Goal: Task Accomplishment & Management: Use online tool/utility

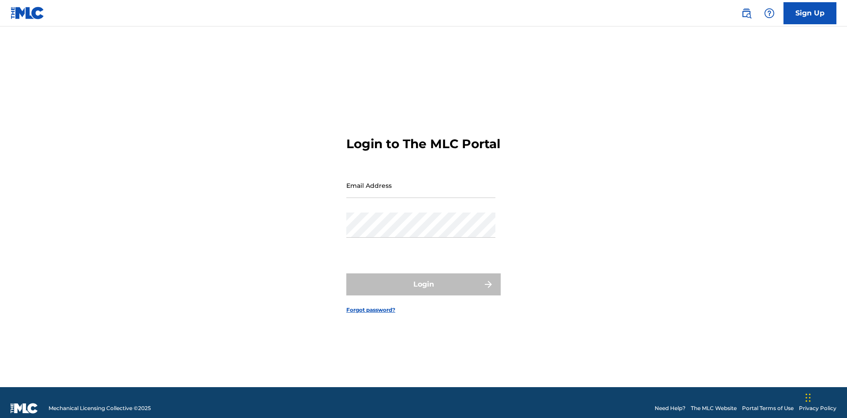
scroll to position [11, 0]
click at [421, 181] on input "Email Address" at bounding box center [420, 185] width 149 height 25
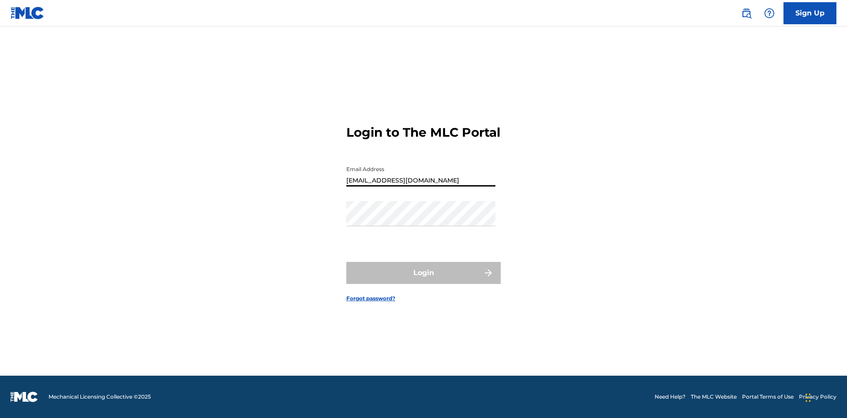
type input "[EMAIL_ADDRESS][DOMAIN_NAME]"
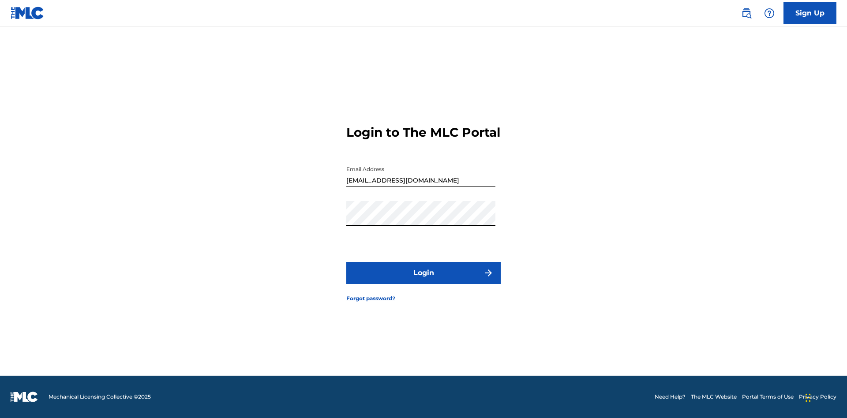
click at [423, 281] on button "Login" at bounding box center [423, 273] width 154 height 22
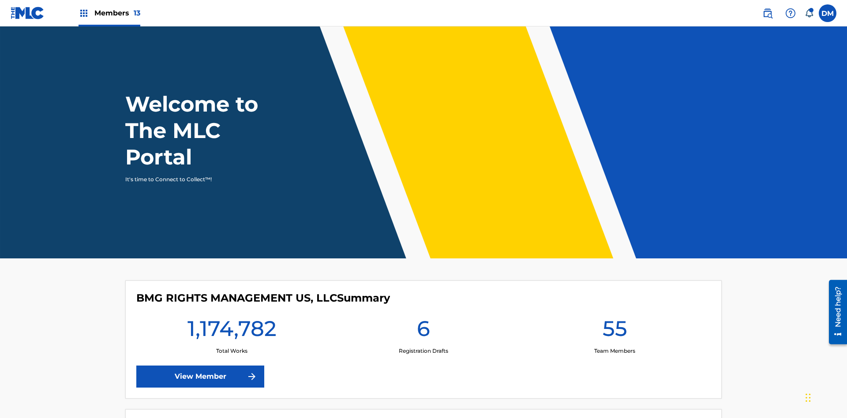
click at [109, 13] on span "Members 13" at bounding box center [117, 13] width 46 height 10
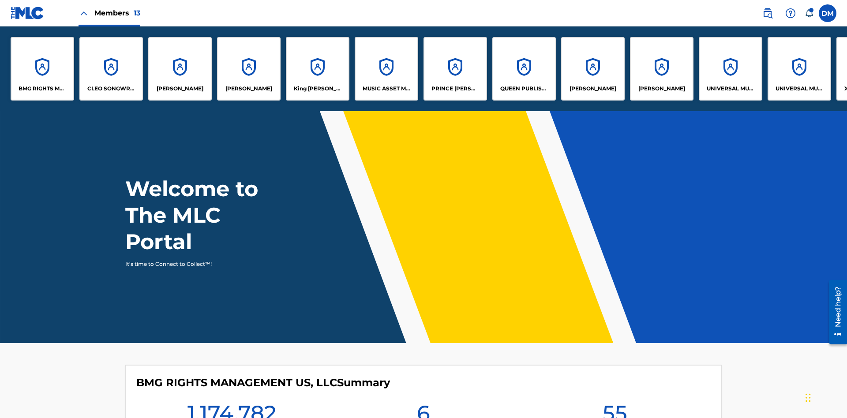
click at [524, 89] on p "QUEEN PUBLISHA" at bounding box center [524, 89] width 48 height 8
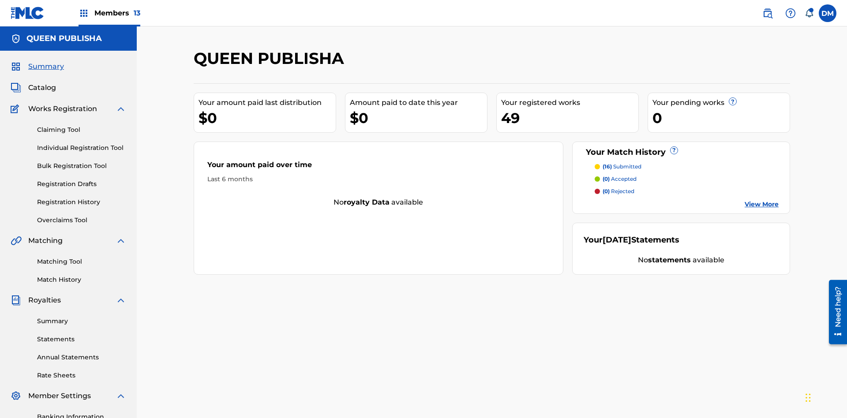
click at [82, 257] on link "Matching Tool" at bounding box center [81, 261] width 89 height 9
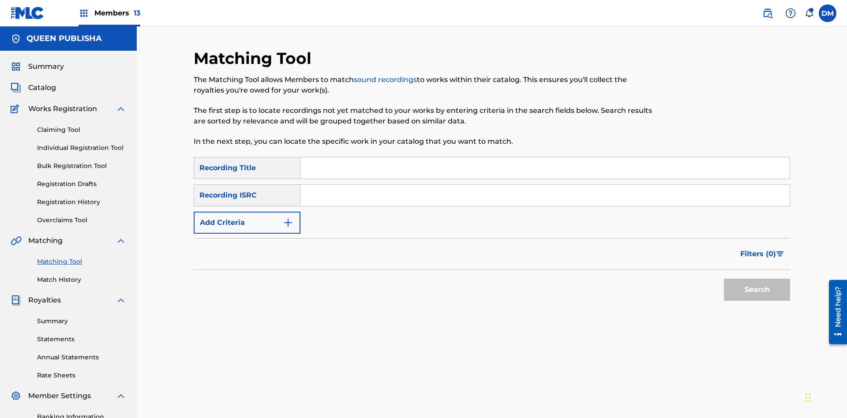
click at [545, 157] on input "Search Form" at bounding box center [544, 167] width 489 height 21
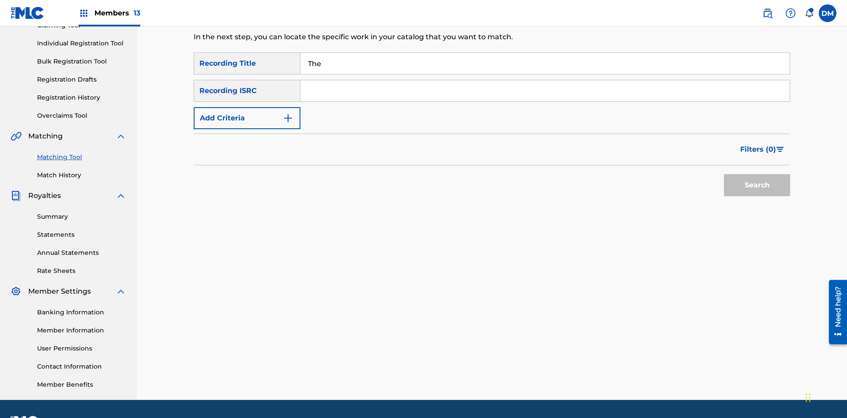
type input "The"
click at [757, 174] on button "Search" at bounding box center [757, 185] width 66 height 22
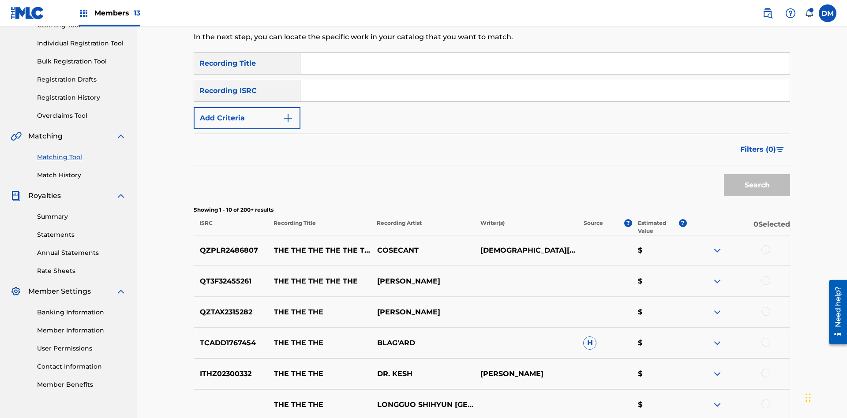
click at [545, 80] on input "Search Form" at bounding box center [544, 90] width 489 height 21
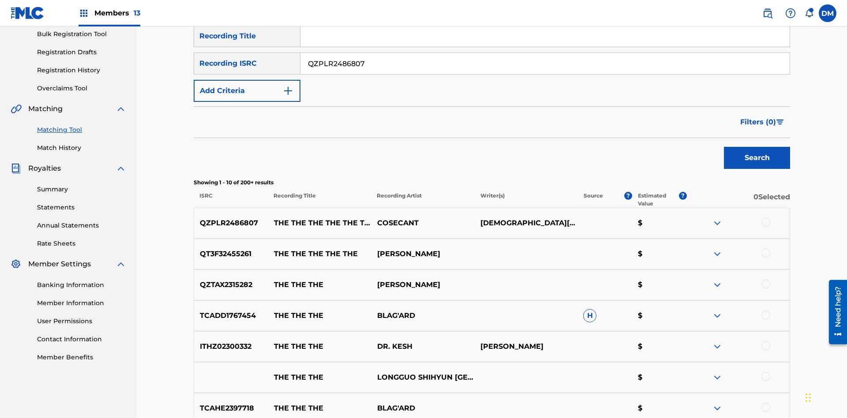
type input "QZPLR2486807"
click at [757, 147] on button "Search" at bounding box center [757, 158] width 66 height 22
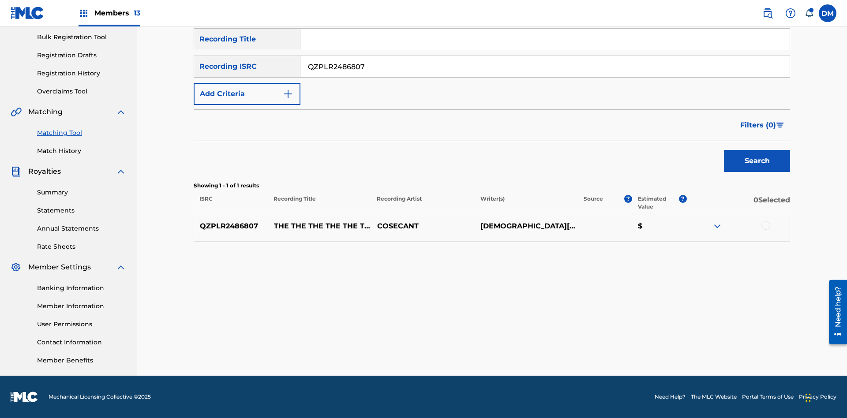
click at [545, 67] on input "QZPLR2486807" at bounding box center [544, 66] width 489 height 21
click at [545, 50] on input "Search Form" at bounding box center [544, 39] width 489 height 21
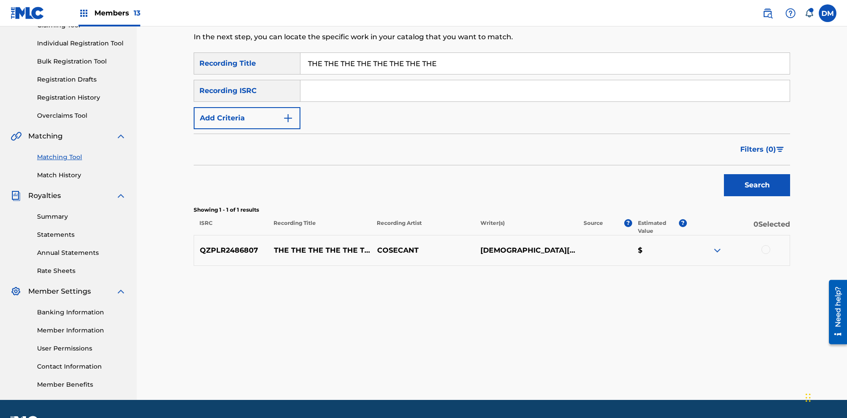
type input "THE THE THE THE THE THE THE THE"
click at [247, 107] on button "Add Criteria" at bounding box center [247, 118] width 107 height 22
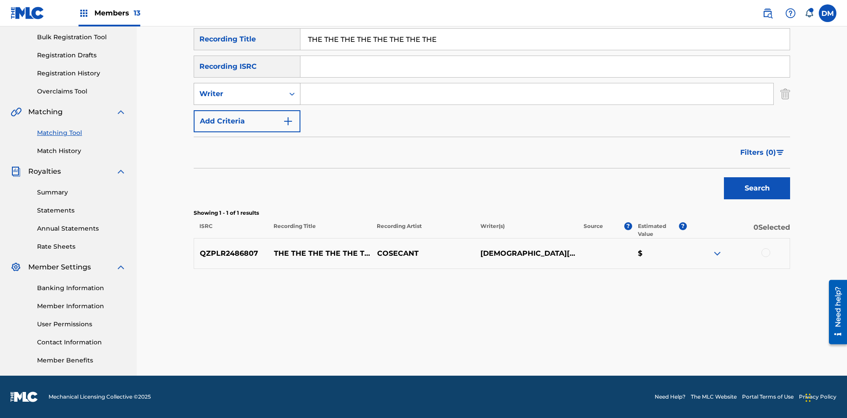
click at [239, 94] on div "Writer" at bounding box center [238, 94] width 79 height 11
click at [247, 116] on div "Recording Artist" at bounding box center [247, 116] width 106 height 22
click at [247, 121] on button "Add Criteria" at bounding box center [247, 121] width 107 height 22
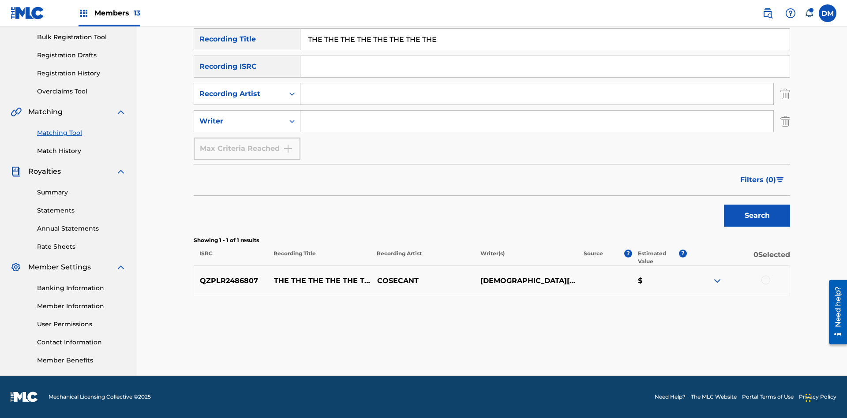
click at [537, 94] on input "Search Form" at bounding box center [536, 93] width 473 height 21
type input "COSECANT"
click at [537, 121] on input "Search Form" at bounding box center [536, 121] width 473 height 21
type input "[DEMOGRAPHIC_DATA][PERSON_NAME]"
click at [757, 216] on button "Search" at bounding box center [757, 216] width 66 height 22
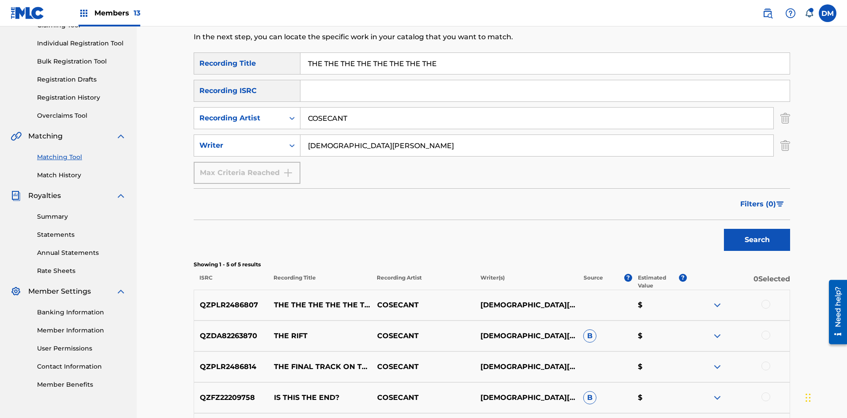
click at [545, 64] on input "THE THE THE THE THE THE THE THE" at bounding box center [544, 63] width 489 height 21
click at [537, 108] on input "COSECANT" at bounding box center [536, 118] width 473 height 21
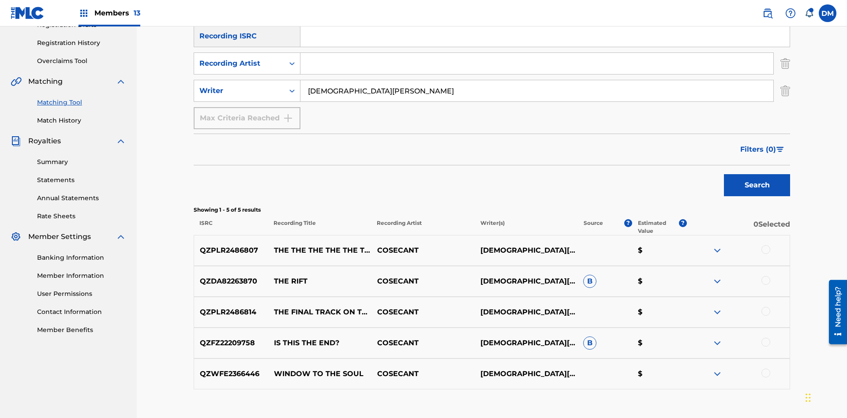
click at [537, 80] on input "[DEMOGRAPHIC_DATA][PERSON_NAME]" at bounding box center [536, 90] width 473 height 21
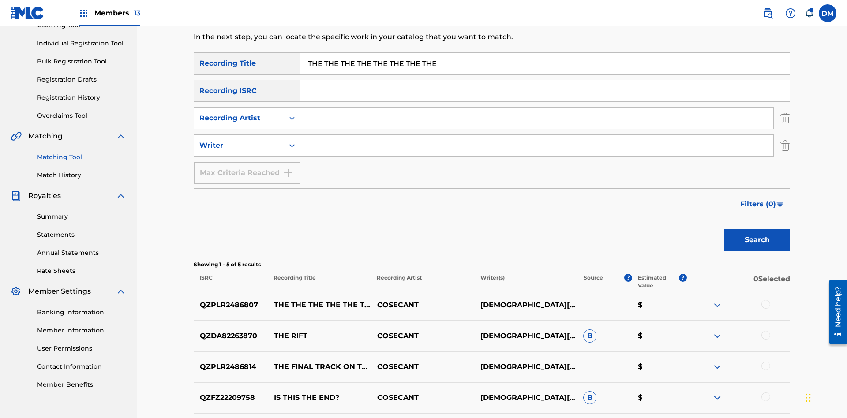
type input "THE THE THE THE THE THE THE THE"
click at [757, 229] on button "Search" at bounding box center [757, 240] width 66 height 22
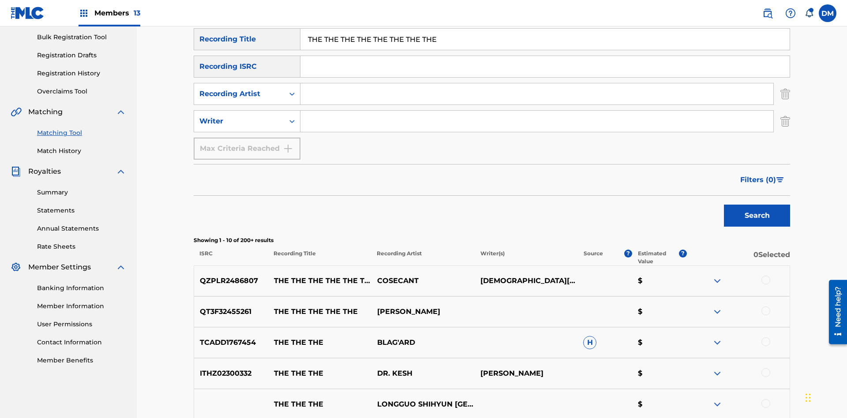
click at [545, 50] on input "THE THE THE THE THE THE THE THE" at bounding box center [544, 39] width 489 height 21
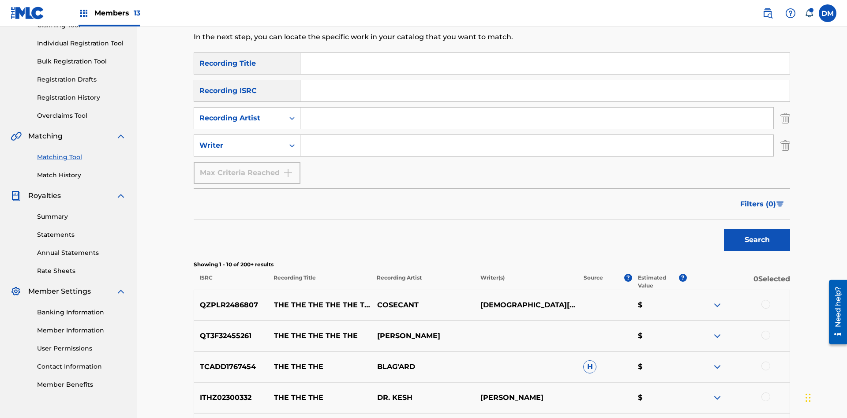
click at [537, 108] on input "Search Form" at bounding box center [536, 118] width 473 height 21
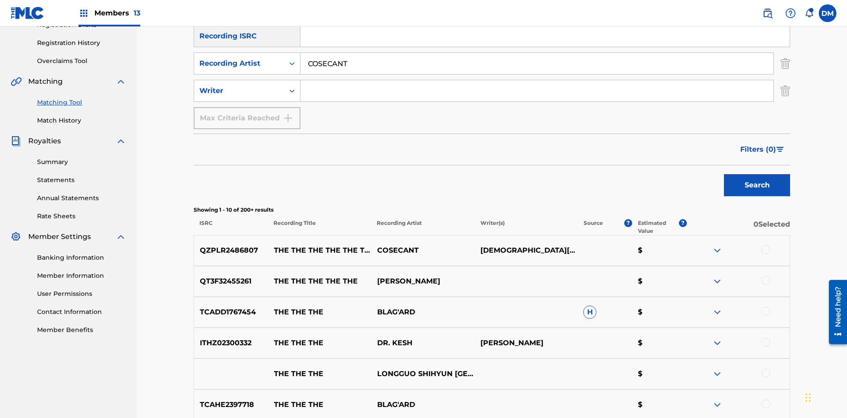
type input "COSECANT"
click at [757, 174] on button "Search" at bounding box center [757, 185] width 66 height 22
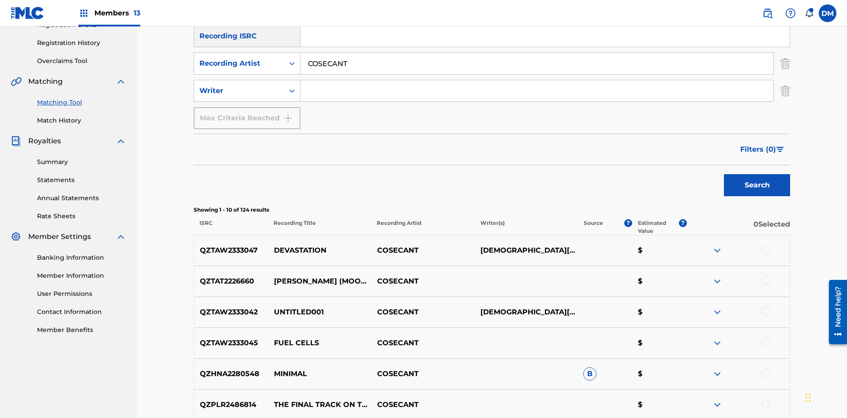
click at [537, 64] on input "COSECANT" at bounding box center [536, 63] width 473 height 21
click at [537, 80] on input "Search Form" at bounding box center [536, 90] width 473 height 21
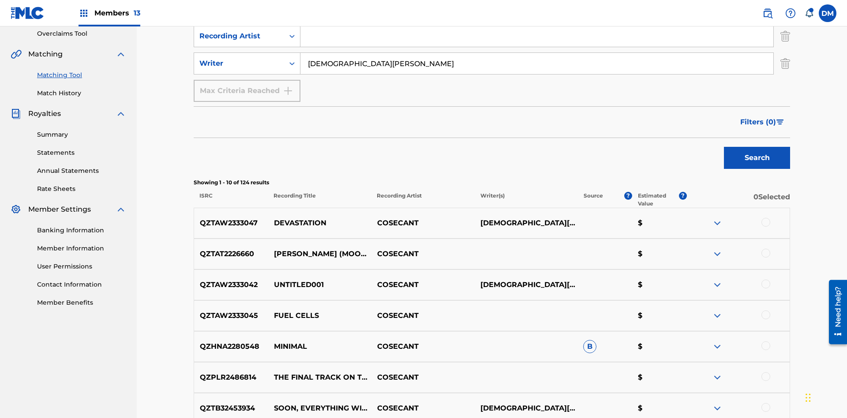
type input "[DEMOGRAPHIC_DATA][PERSON_NAME]"
click at [757, 147] on button "Search" at bounding box center [757, 158] width 66 height 22
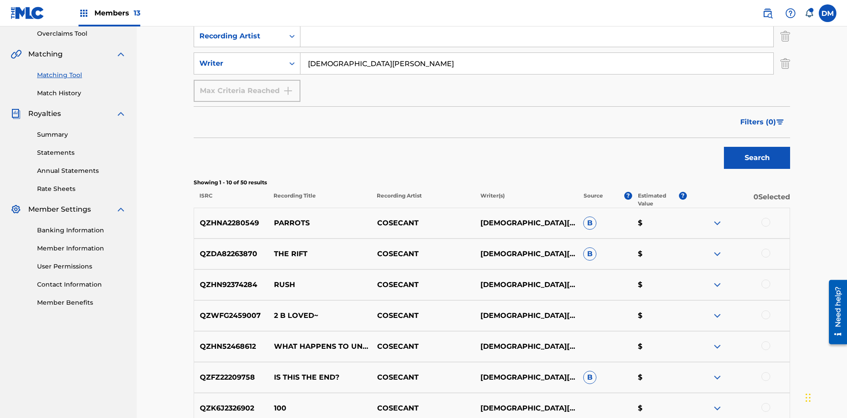
click at [537, 64] on input "[DEMOGRAPHIC_DATA][PERSON_NAME]" at bounding box center [536, 63] width 473 height 21
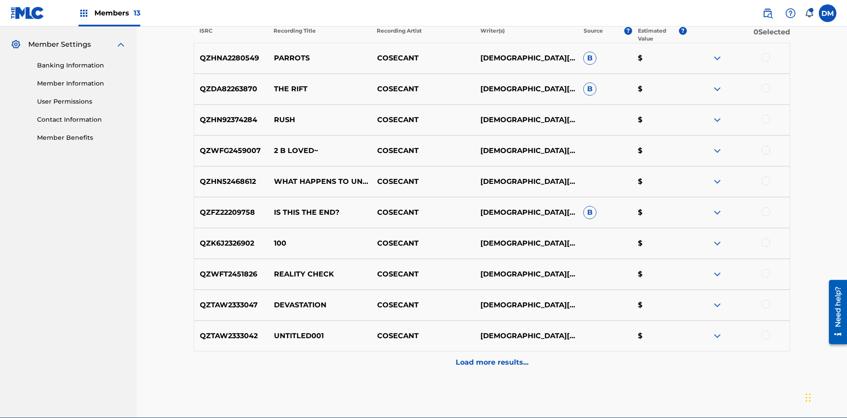
click at [765, 57] on div at bounding box center [765, 57] width 9 height 9
click at [620, 346] on button "Match 1 Group" at bounding box center [619, 346] width 97 height 22
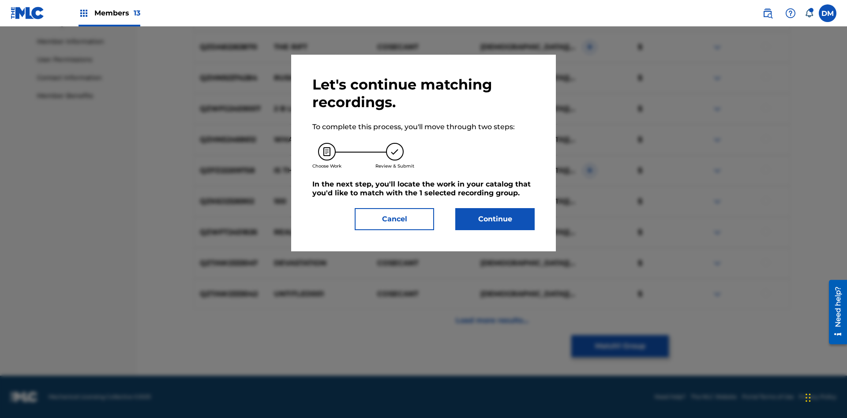
click at [495, 219] on button "Continue" at bounding box center [494, 219] width 79 height 22
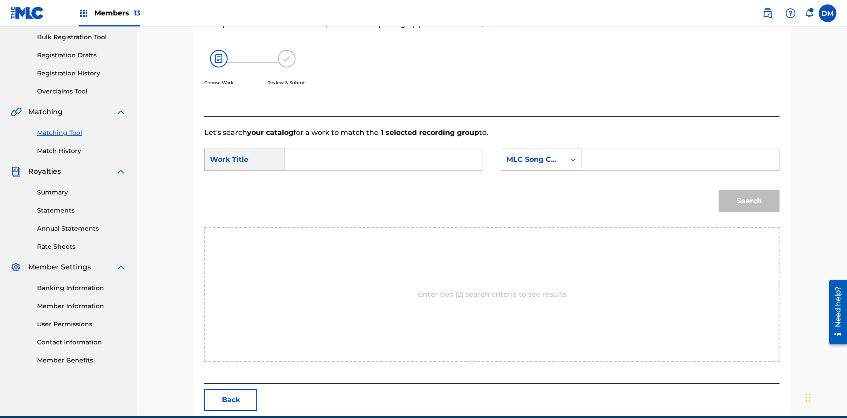
click at [384, 149] on input "Search Form" at bounding box center [383, 159] width 183 height 21
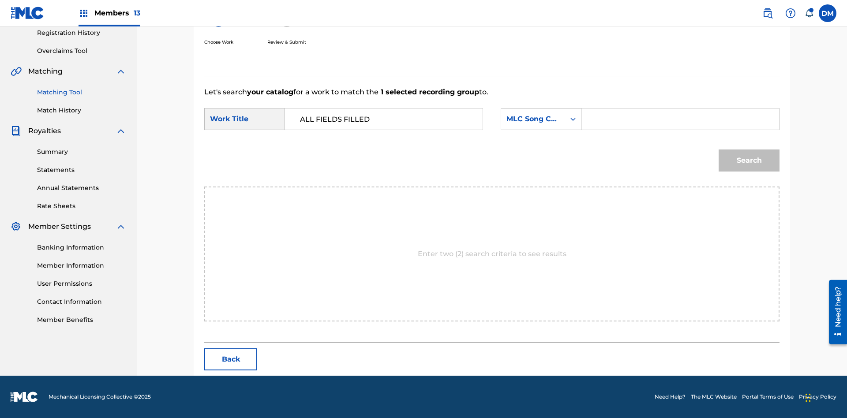
type input "ALL FIELDS FILLED"
click at [541, 119] on div "MLC Song Code" at bounding box center [532, 119] width 53 height 11
click at [541, 131] on div "ISWC" at bounding box center [541, 131] width 80 height 22
click at [680, 119] on input "Search Form" at bounding box center [680, 119] width 183 height 21
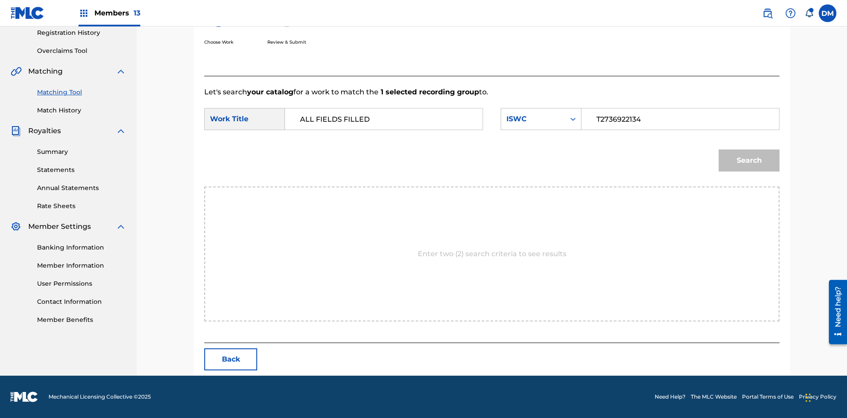
type input "T2736922134"
click at [749, 161] on button "Search" at bounding box center [749, 161] width 61 height 22
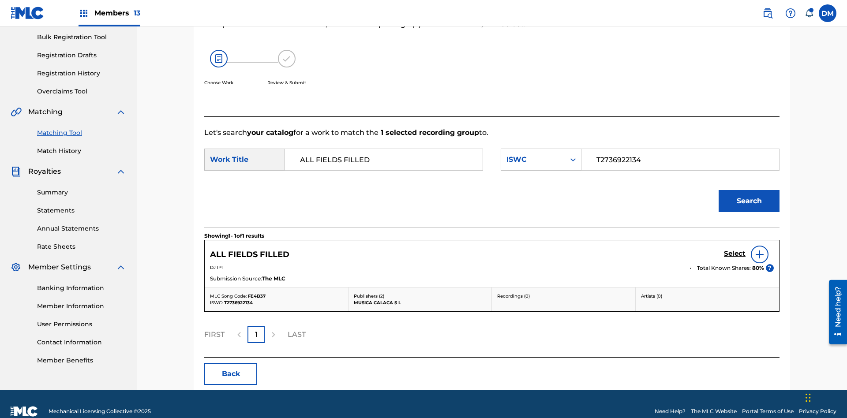
scroll to position [143, 0]
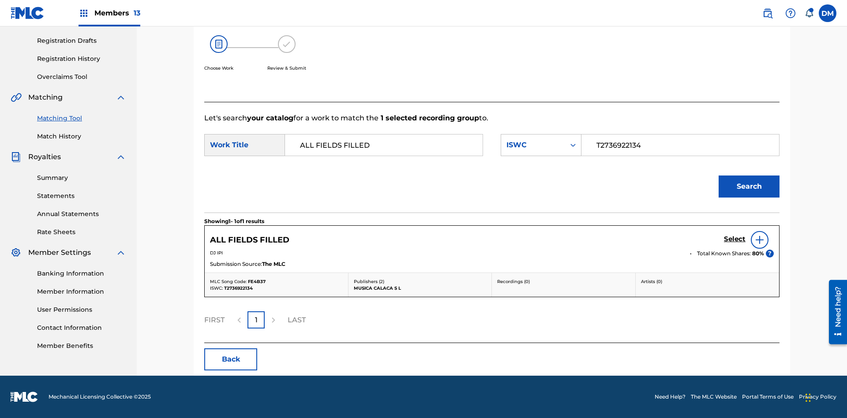
click at [680, 145] on input "T2736922134" at bounding box center [680, 145] width 183 height 21
click at [541, 145] on div "ISWC" at bounding box center [532, 145] width 53 height 11
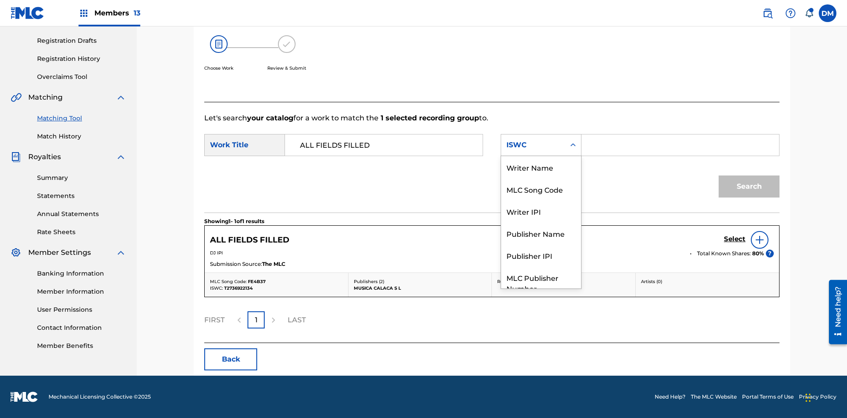
scroll to position [33, 0]
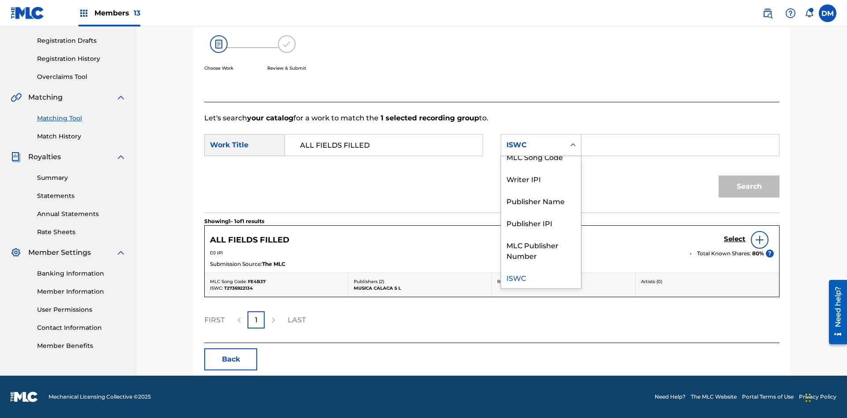
click at [541, 157] on div "MLC Song Code" at bounding box center [541, 157] width 80 height 22
click at [680, 145] on input "Search Form" at bounding box center [680, 145] width 183 height 21
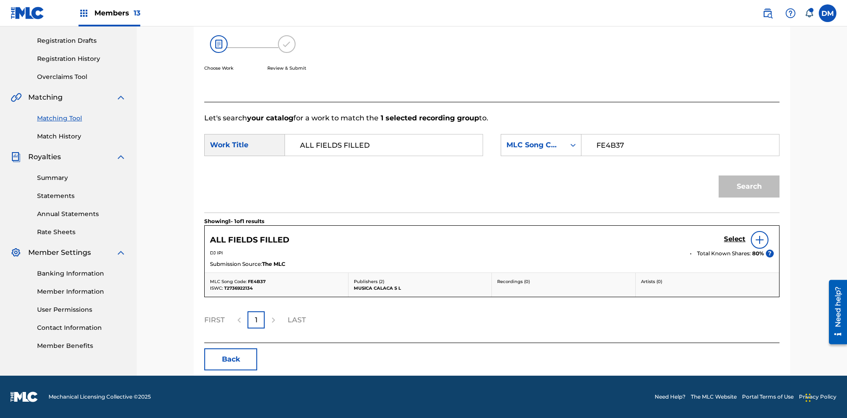
type input "FE4B37"
click at [749, 187] on button "Search" at bounding box center [749, 187] width 61 height 22
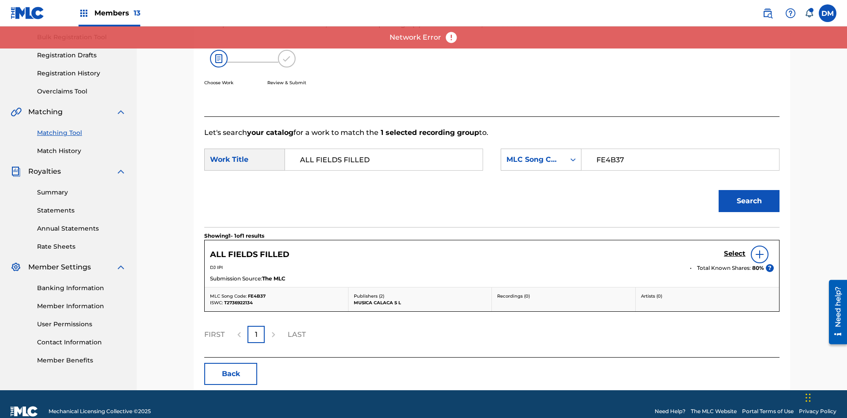
click at [680, 149] on input "FE4B37" at bounding box center [680, 159] width 183 height 21
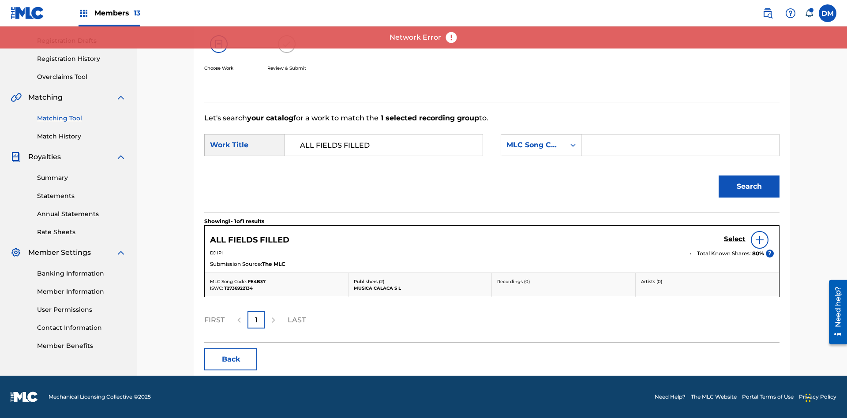
click at [541, 145] on div "MLC Song Code" at bounding box center [532, 145] width 53 height 11
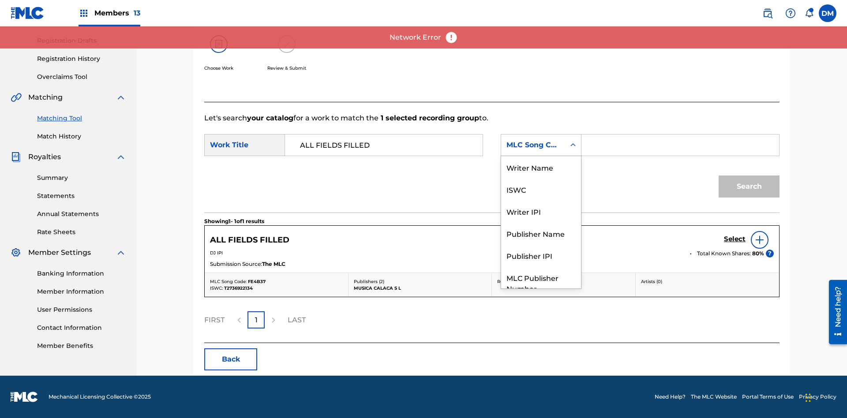
scroll to position [33, 0]
click at [541, 146] on div "Writer Name" at bounding box center [541, 135] width 80 height 22
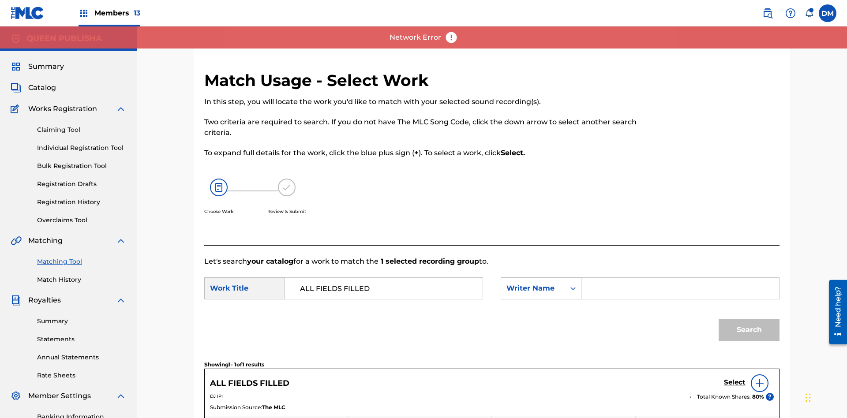
click at [680, 278] on input "Search Form" at bounding box center [680, 288] width 183 height 21
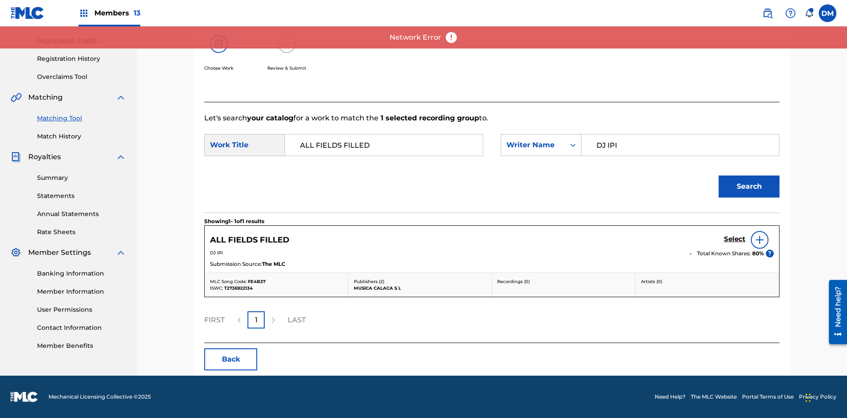
type input "DJ IPI"
click at [749, 187] on button "Search" at bounding box center [749, 187] width 61 height 22
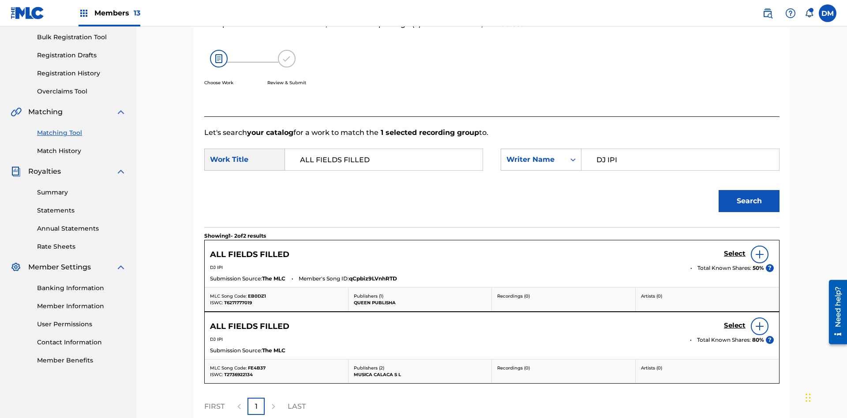
click at [680, 149] on input "DJ IPI" at bounding box center [680, 159] width 183 height 21
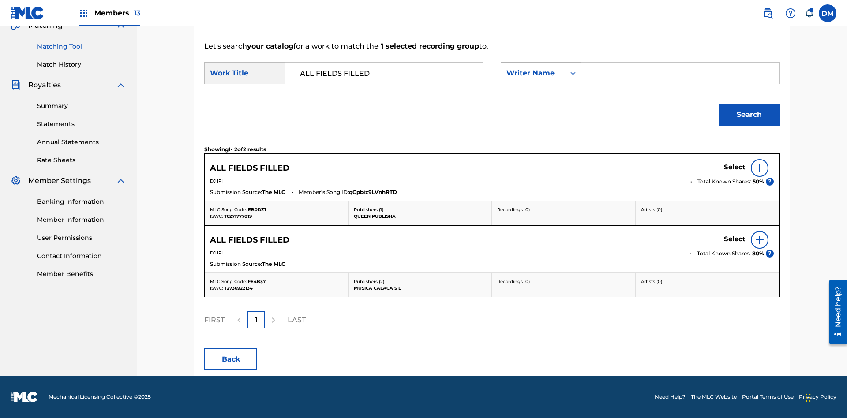
click at [541, 73] on div "Writer Name" at bounding box center [532, 73] width 53 height 11
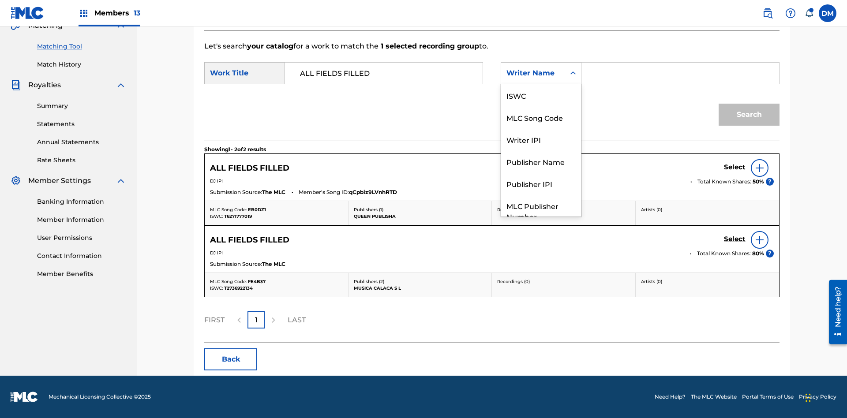
scroll to position [33, 0]
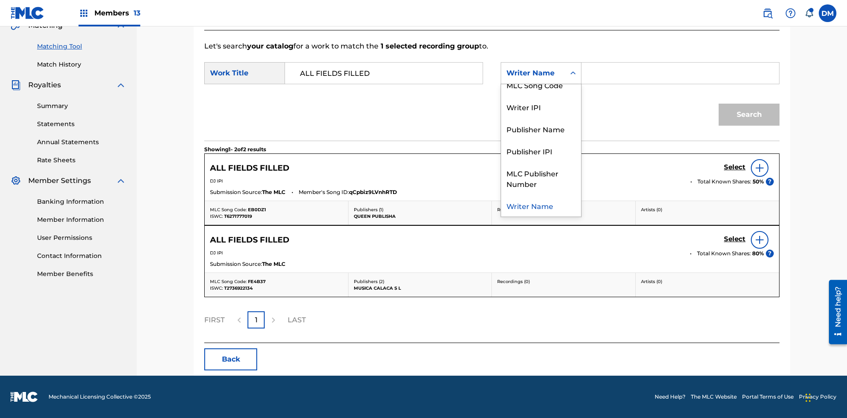
click at [541, 107] on div "Writer IPI" at bounding box center [541, 107] width 80 height 22
click at [680, 73] on input "Search Form" at bounding box center [680, 73] width 183 height 21
type input "00280959528"
click at [749, 115] on button "Search" at bounding box center [749, 115] width 61 height 22
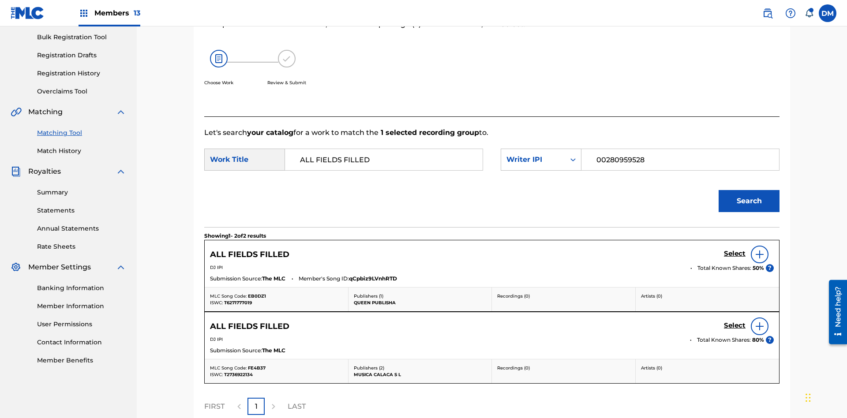
scroll to position [215, 0]
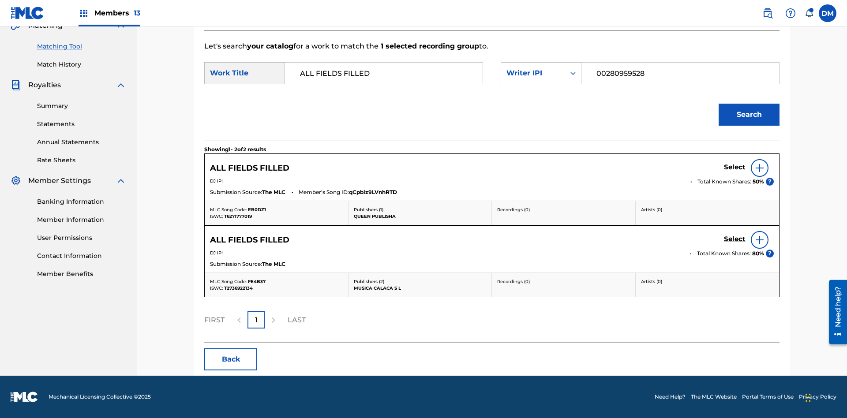
click at [680, 73] on input "00280959528" at bounding box center [680, 73] width 183 height 21
click at [541, 73] on div "Writer IPI" at bounding box center [532, 73] width 53 height 11
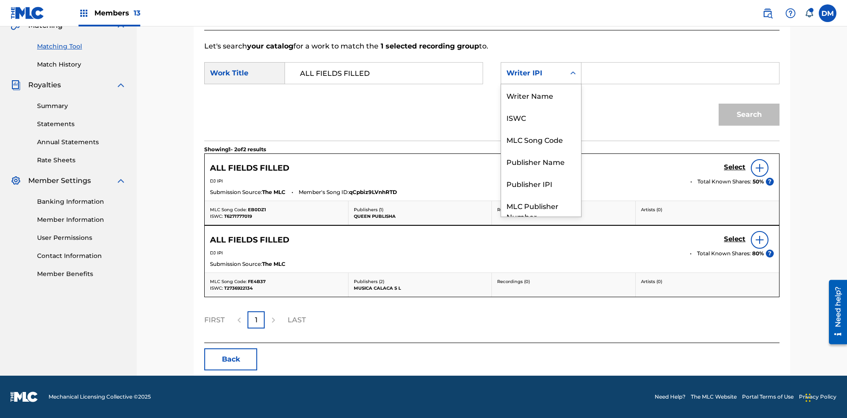
scroll to position [33, 0]
click at [541, 129] on div "Publisher Name" at bounding box center [541, 129] width 80 height 22
click at [680, 73] on input "Search Form" at bounding box center [680, 73] width 183 height 21
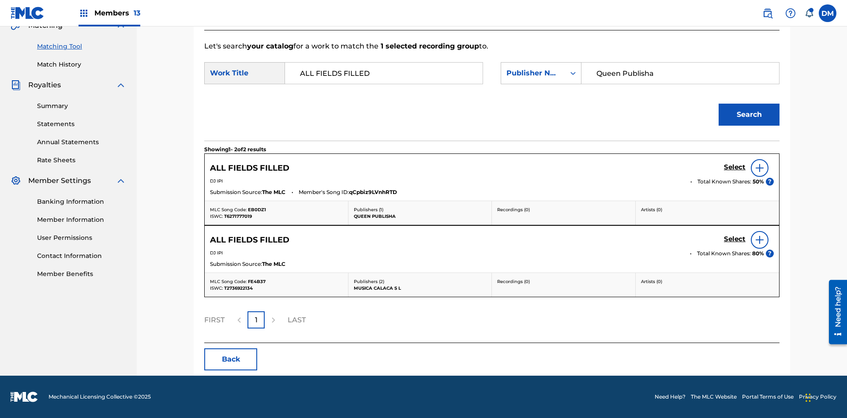
type input "Queen Publisha"
click at [749, 115] on button "Search" at bounding box center [749, 115] width 61 height 22
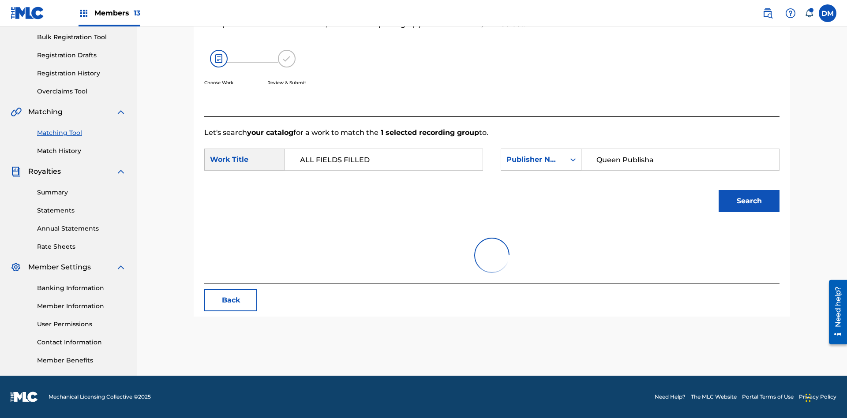
click at [680, 149] on input "Queen Publisha" at bounding box center [680, 159] width 183 height 21
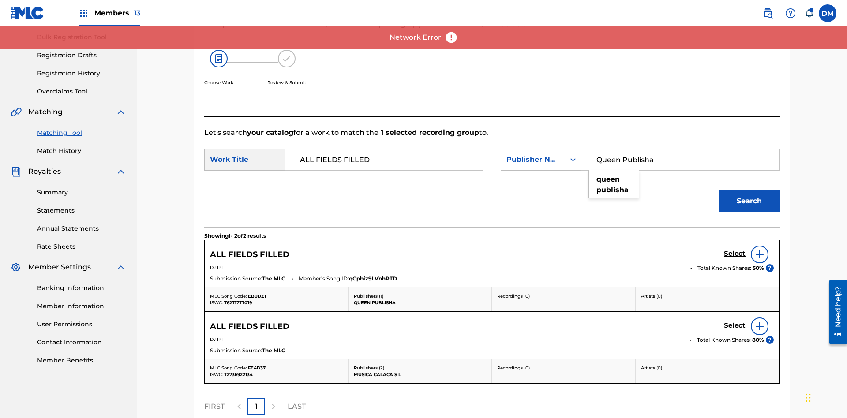
scroll to position [215, 0]
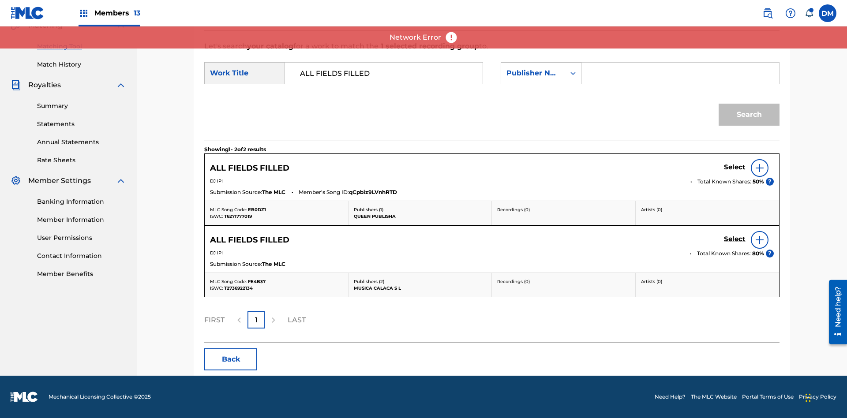
click at [541, 73] on div "Publisher Name" at bounding box center [532, 73] width 53 height 11
click at [541, 151] on div "Publisher IPI" at bounding box center [541, 151] width 80 height 22
click at [680, 73] on input "Search Form" at bounding box center [680, 73] width 183 height 21
type input "00123456790"
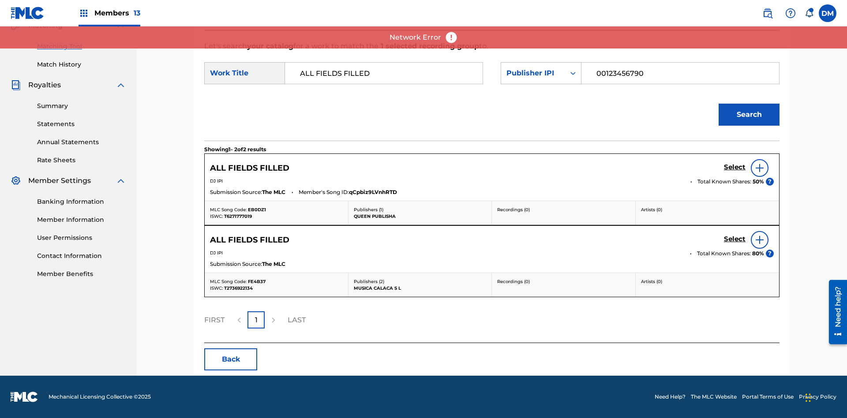
click at [749, 115] on button "Search" at bounding box center [749, 115] width 61 height 22
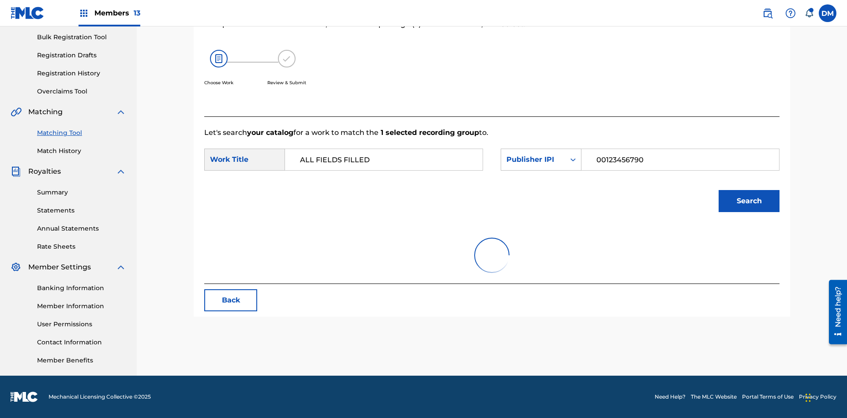
click at [680, 149] on input "00123456790" at bounding box center [680, 159] width 183 height 21
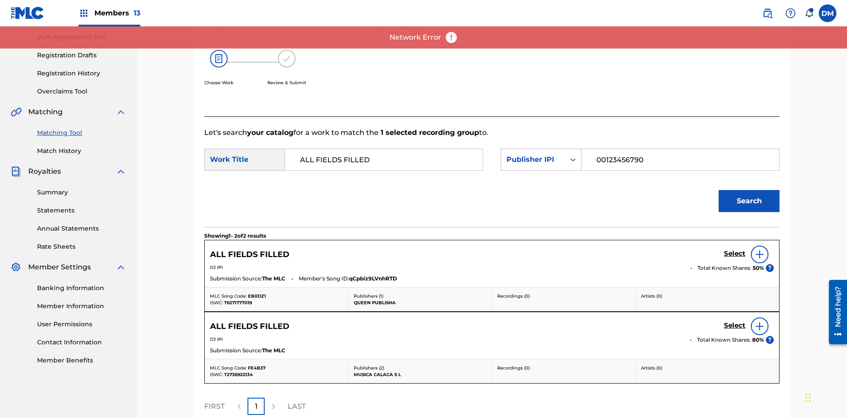
scroll to position [215, 0]
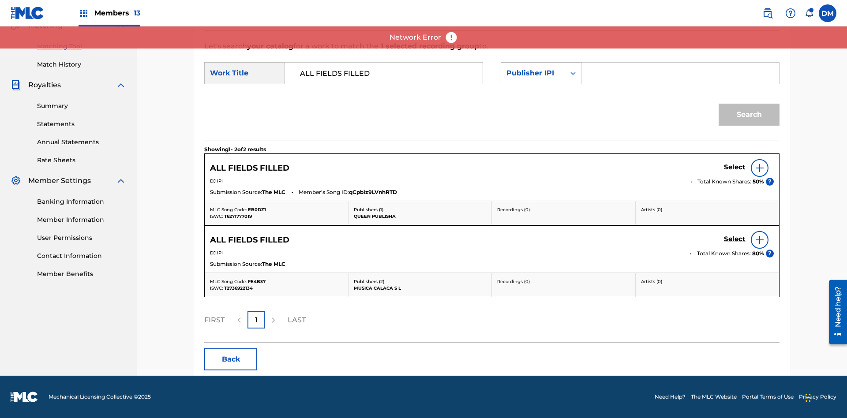
click at [541, 73] on div "Publisher IPI" at bounding box center [532, 73] width 53 height 11
click at [541, 178] on div "MLC Publisher Number" at bounding box center [541, 178] width 80 height 33
click at [680, 73] on input "Search Form" at bounding box center [680, 73] width 183 height 21
type input "P077TM"
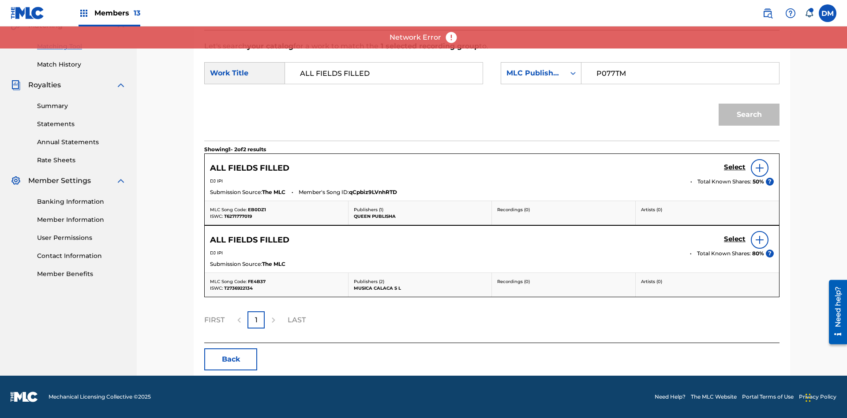
click at [749, 115] on button "Search" at bounding box center [749, 115] width 61 height 22
click at [680, 73] on input "P077TM" at bounding box center [680, 73] width 183 height 21
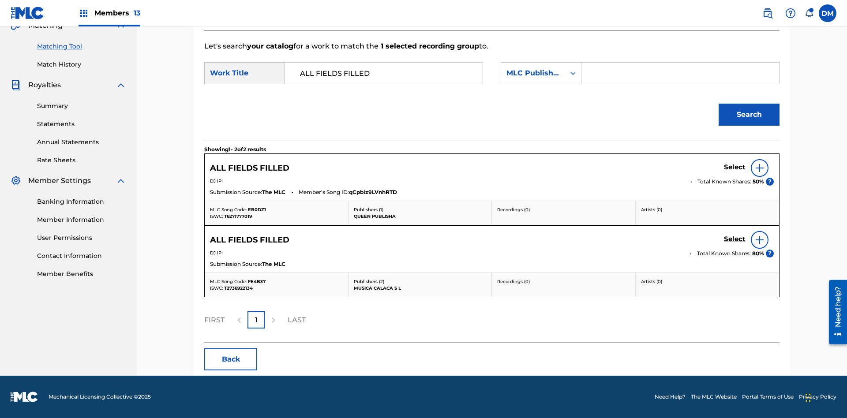
click at [734, 167] on h5 "Select" at bounding box center [735, 167] width 22 height 8
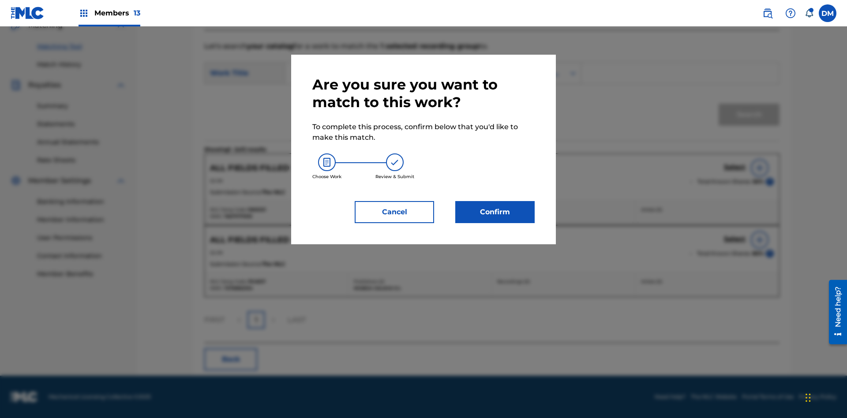
click at [495, 212] on button "Confirm" at bounding box center [494, 212] width 79 height 22
